Goal: Task Accomplishment & Management: Manage account settings

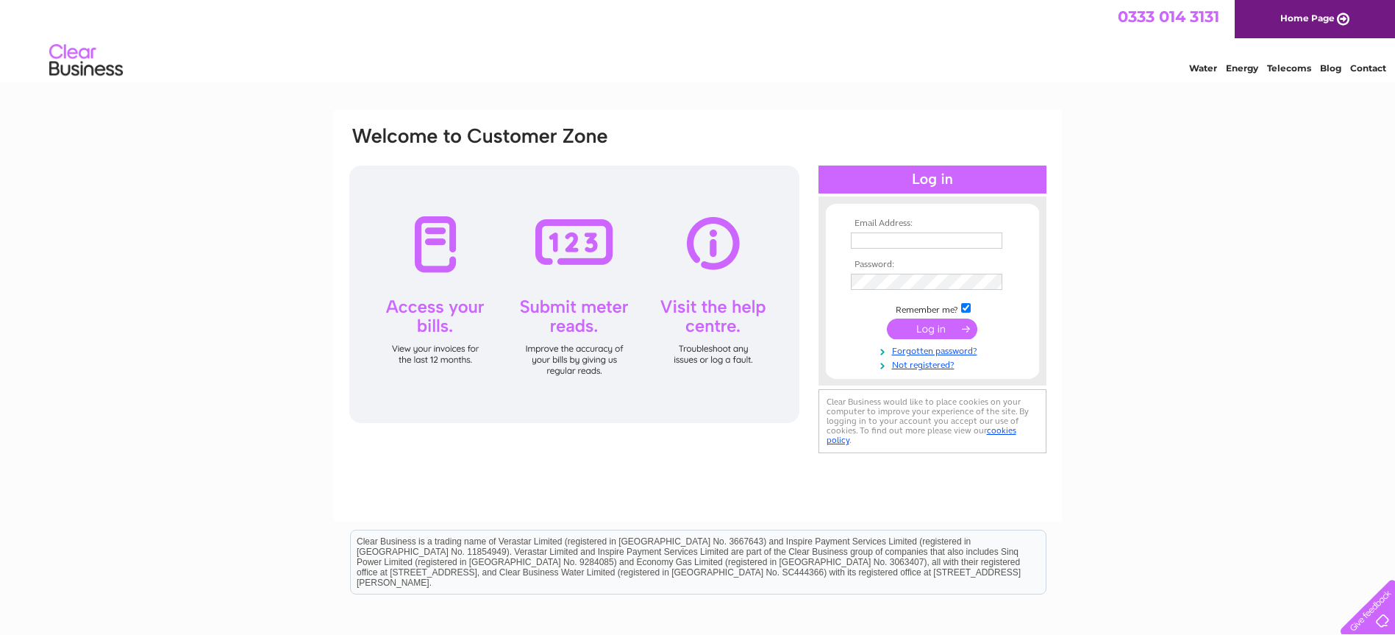
click at [898, 240] on input "text" at bounding box center [926, 240] width 151 height 16
click at [899, 240] on input "text" at bounding box center [927, 241] width 153 height 18
type input "renu@starlighting.org.uk"
click at [887, 320] on input "submit" at bounding box center [932, 330] width 90 height 21
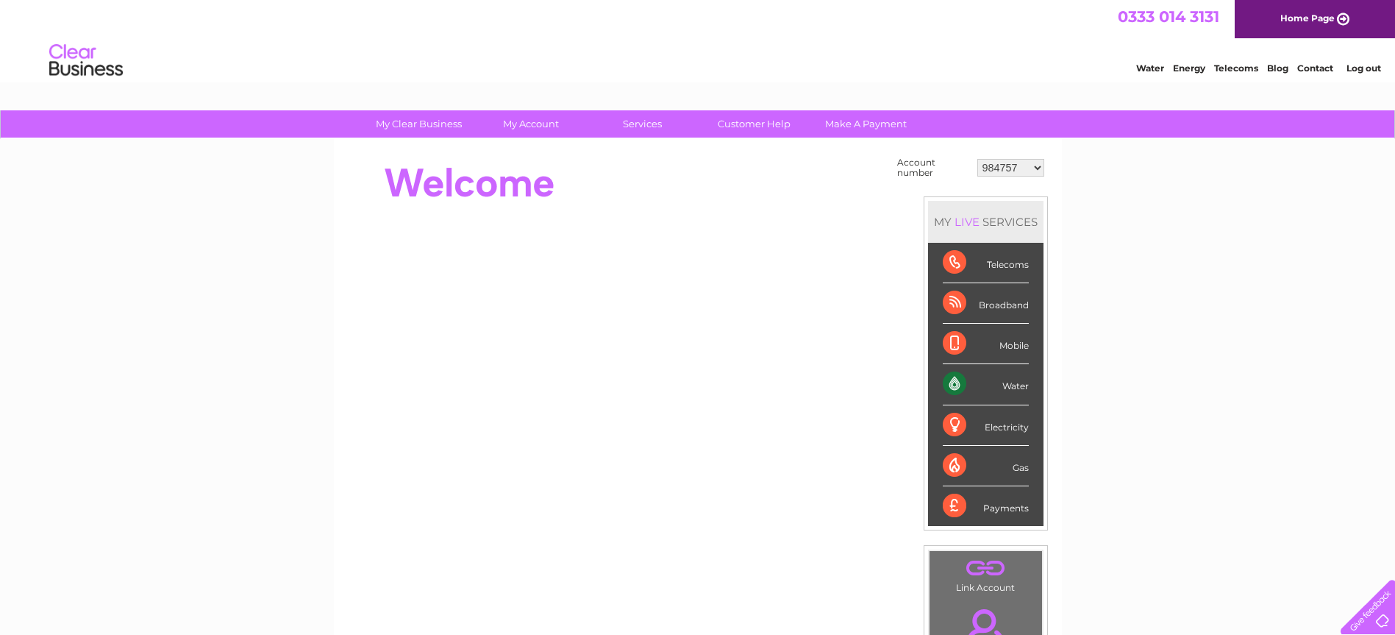
click at [1021, 167] on select "984757 1147928 2953928 30290718 30290720" at bounding box center [1010, 168] width 67 height 18
